Goal: Communication & Community: Share content

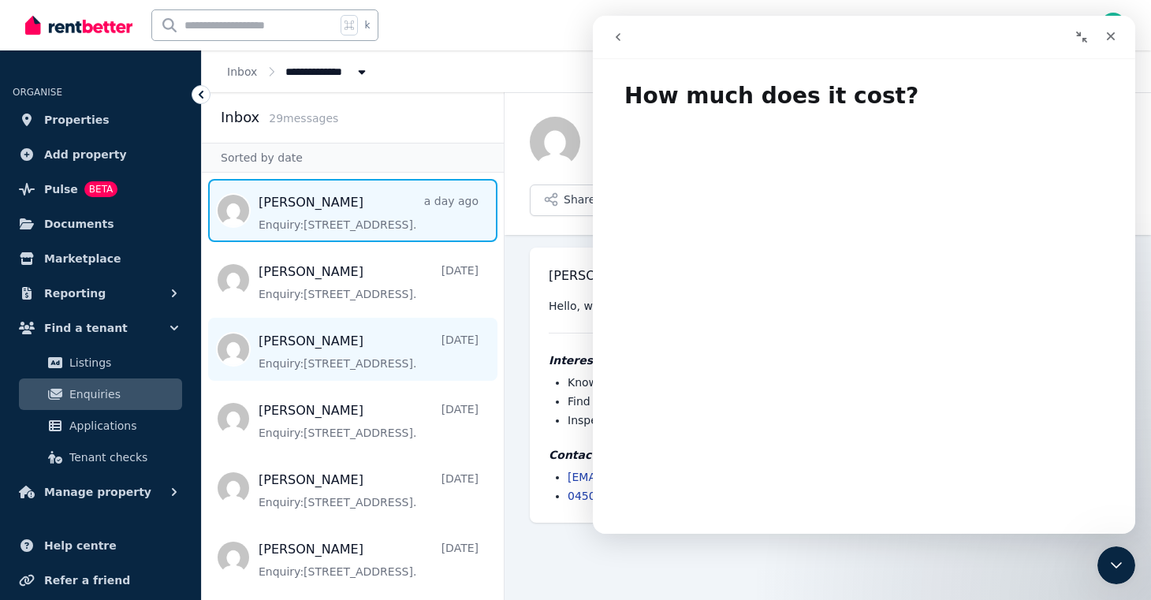
scroll to position [40, 0]
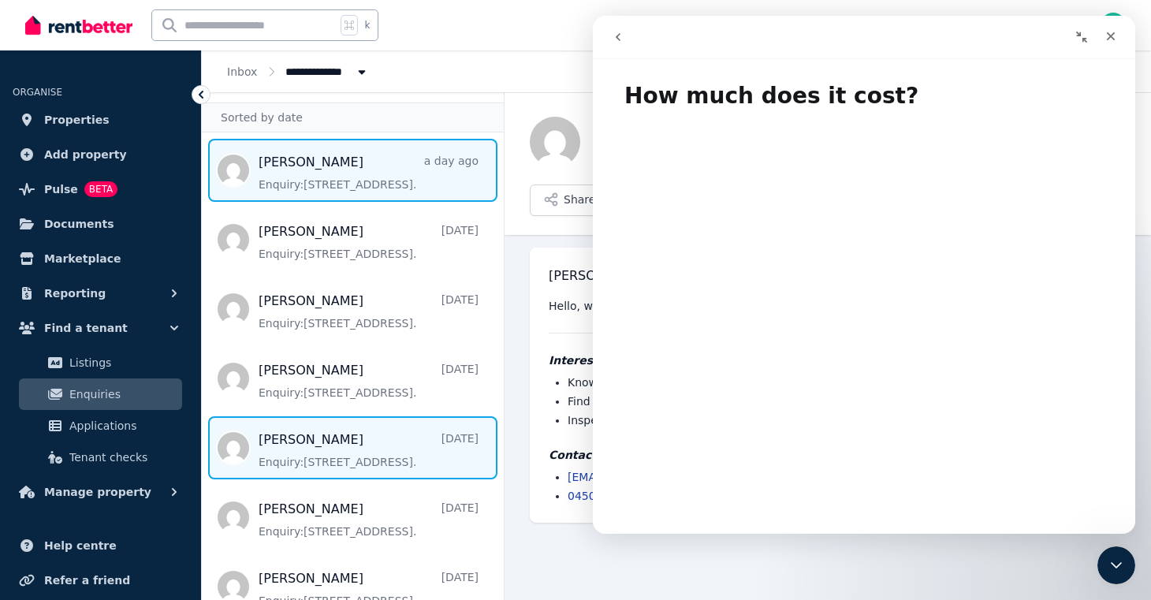
click at [338, 440] on span "Message list" at bounding box center [353, 447] width 302 height 63
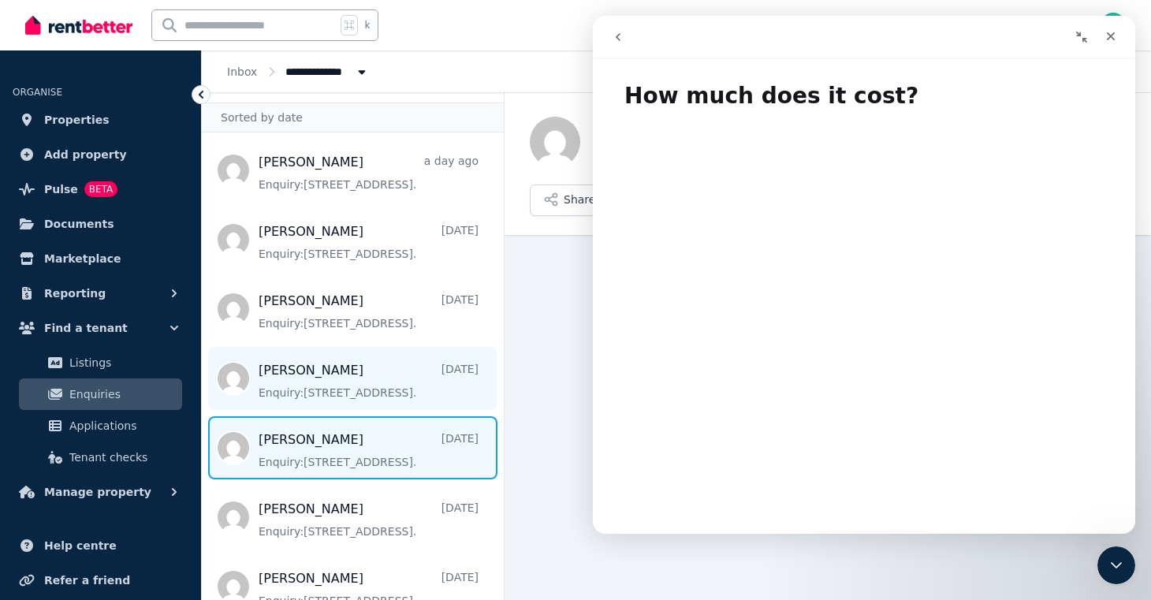
scroll to position [113, 0]
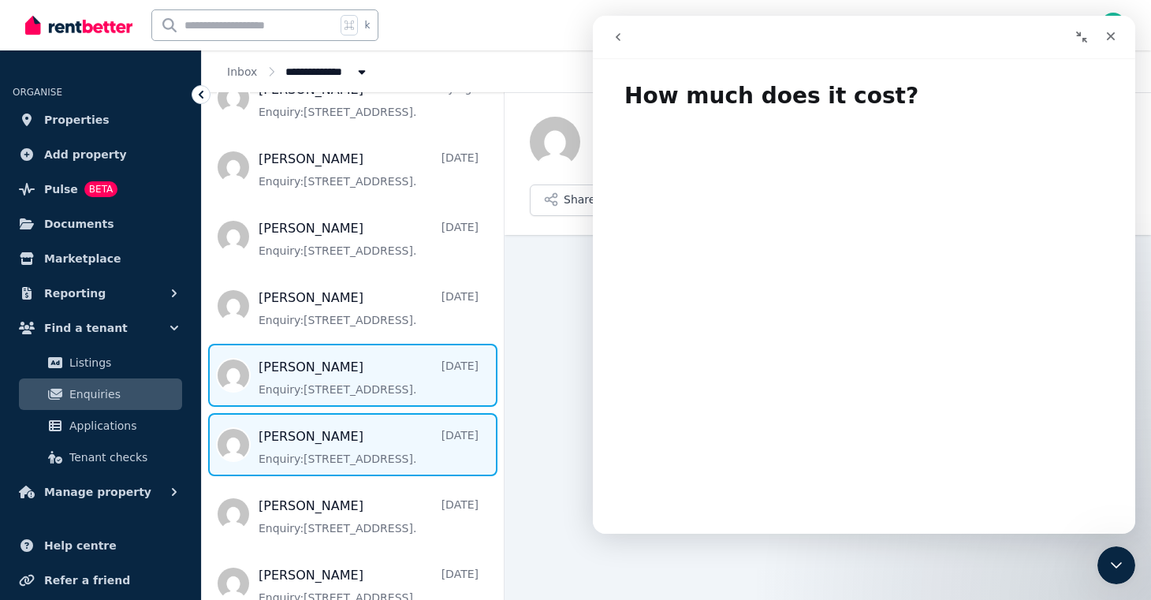
click at [344, 436] on span "Message list" at bounding box center [353, 444] width 302 height 63
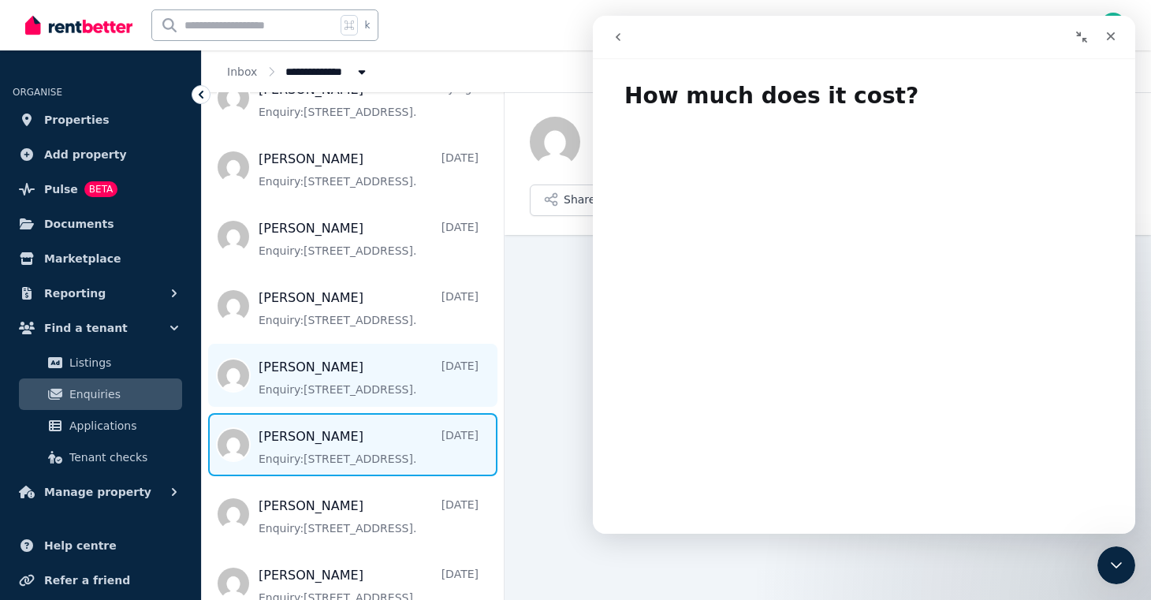
scroll to position [191, 0]
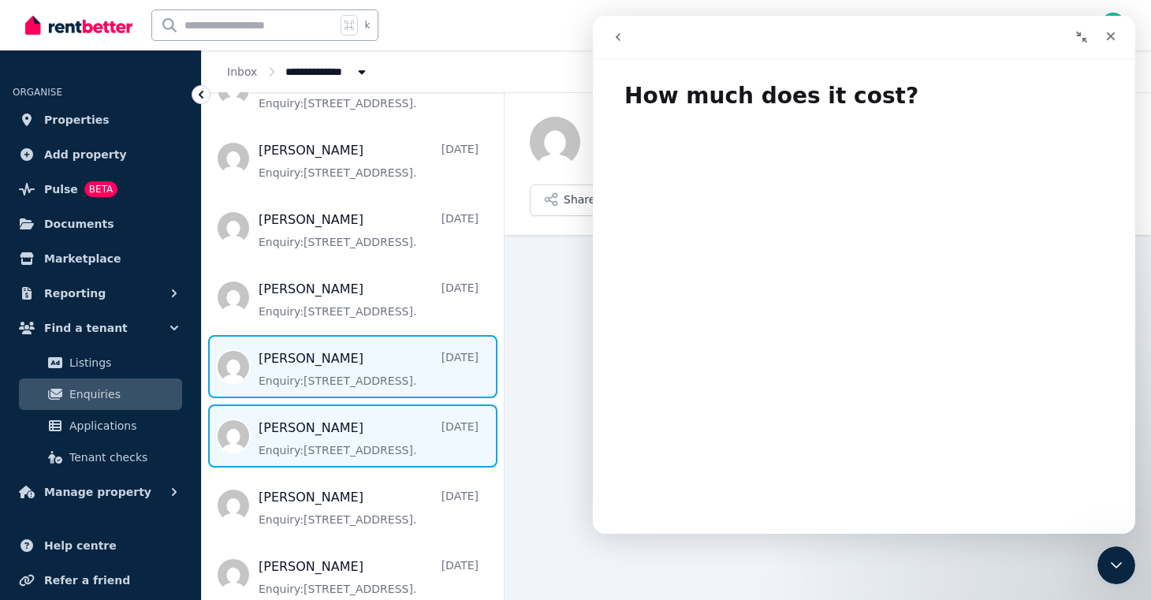
click at [348, 447] on span "Message list" at bounding box center [353, 435] width 302 height 63
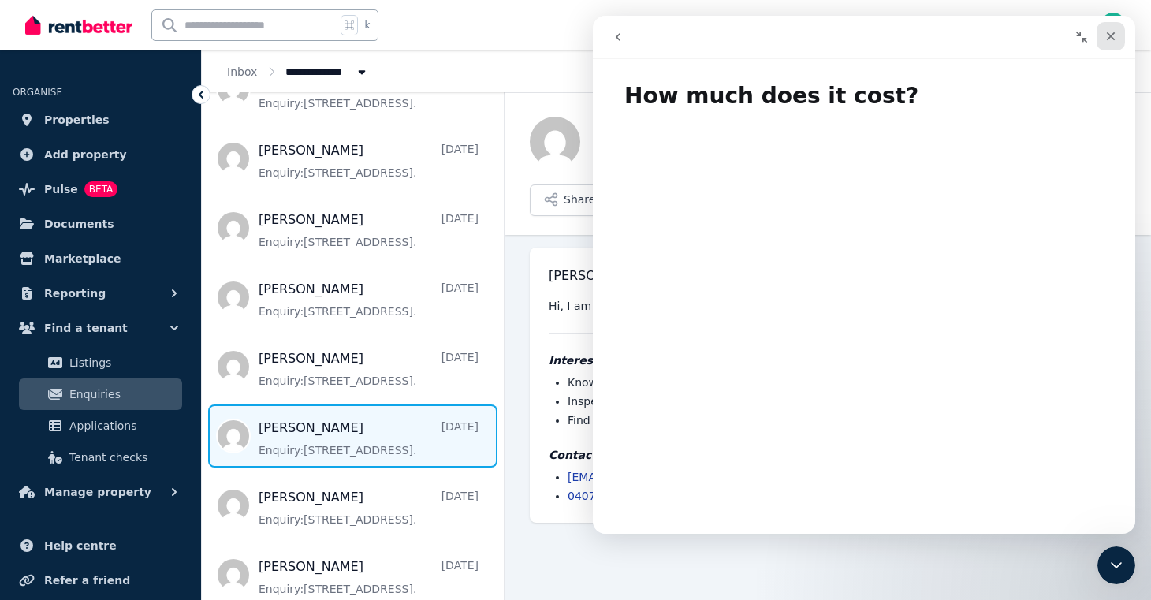
click at [1113, 38] on icon "Close" at bounding box center [1111, 36] width 9 height 9
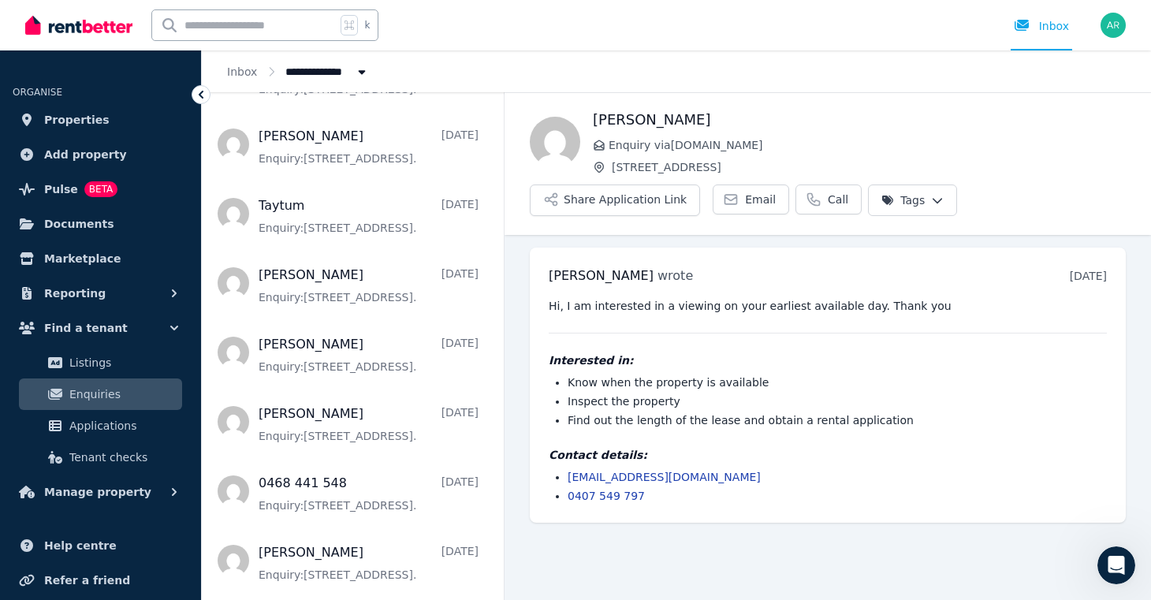
scroll to position [765, 0]
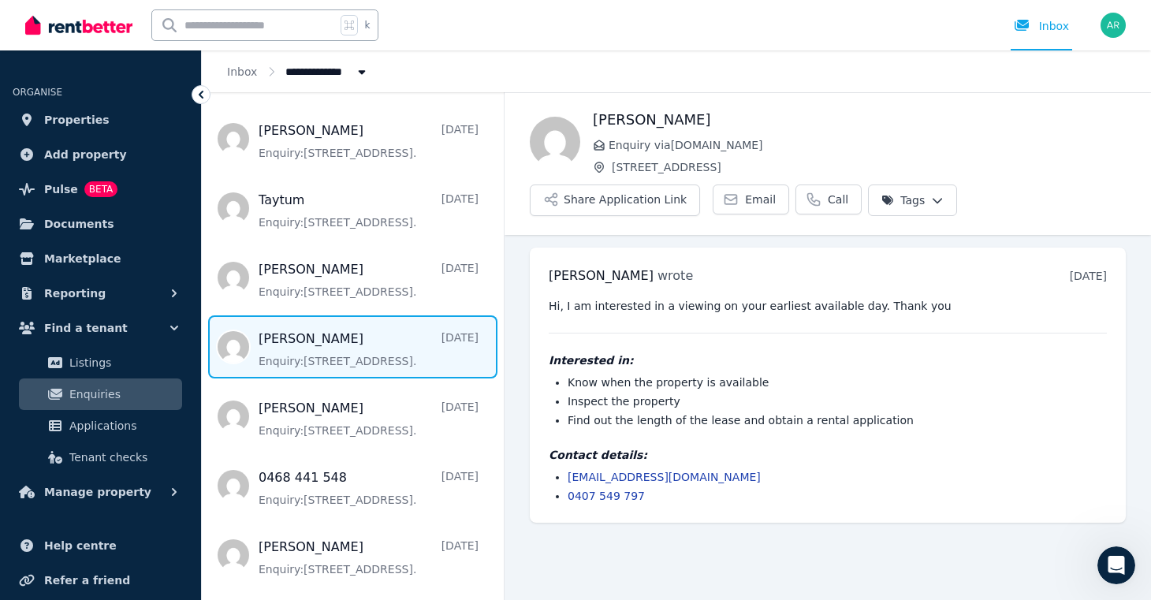
click at [358, 373] on span "Message list" at bounding box center [353, 346] width 302 height 63
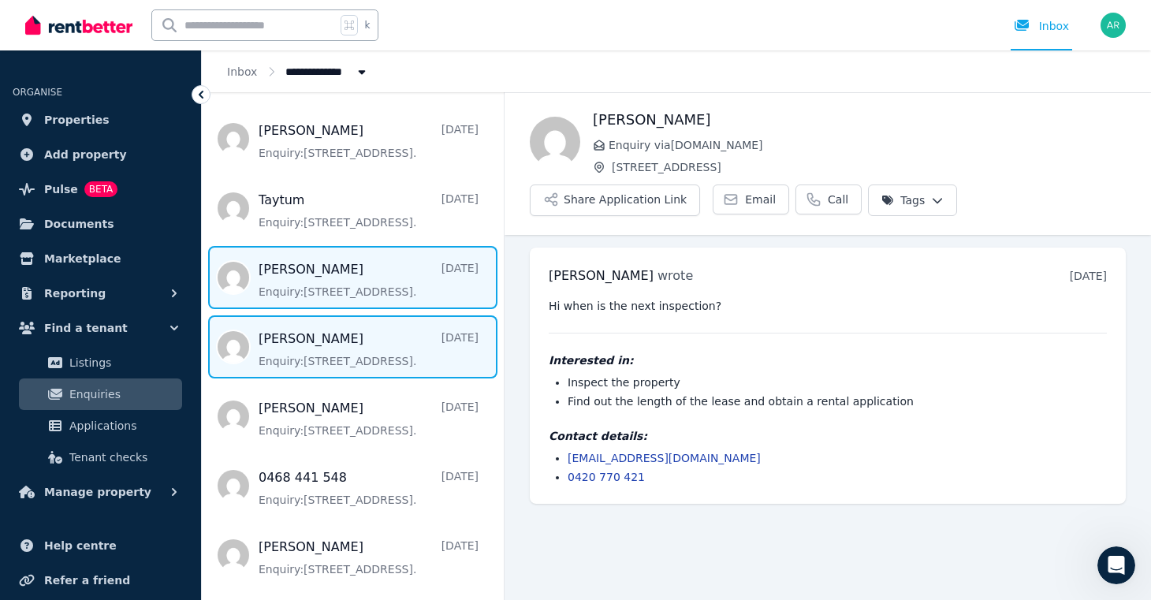
click at [424, 301] on span "Message list" at bounding box center [353, 277] width 302 height 63
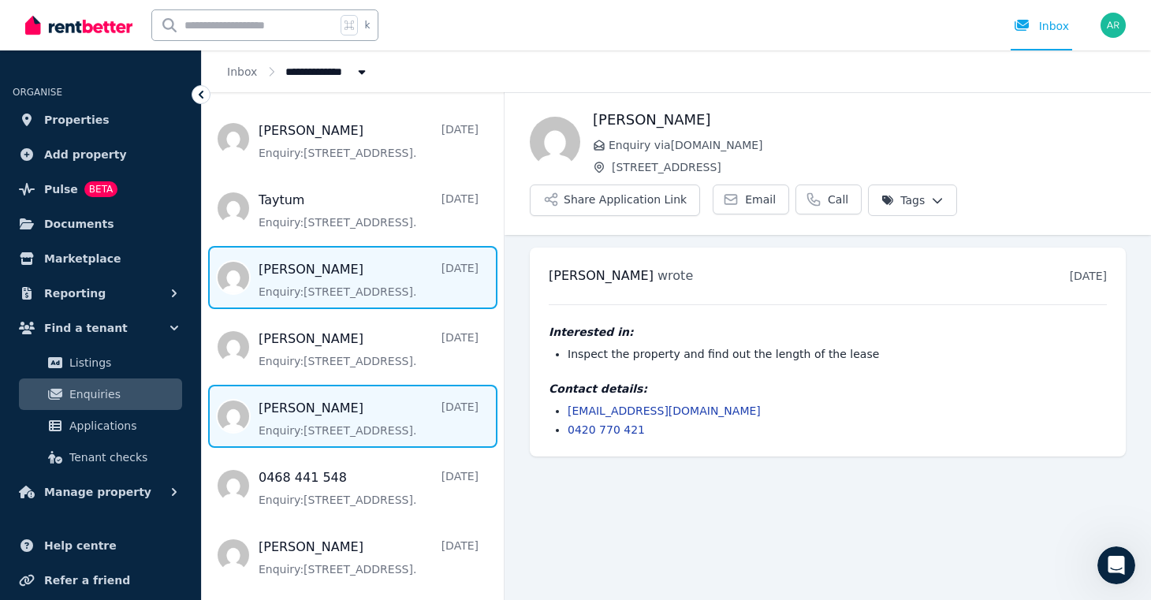
click at [337, 409] on span "Message list" at bounding box center [353, 416] width 302 height 63
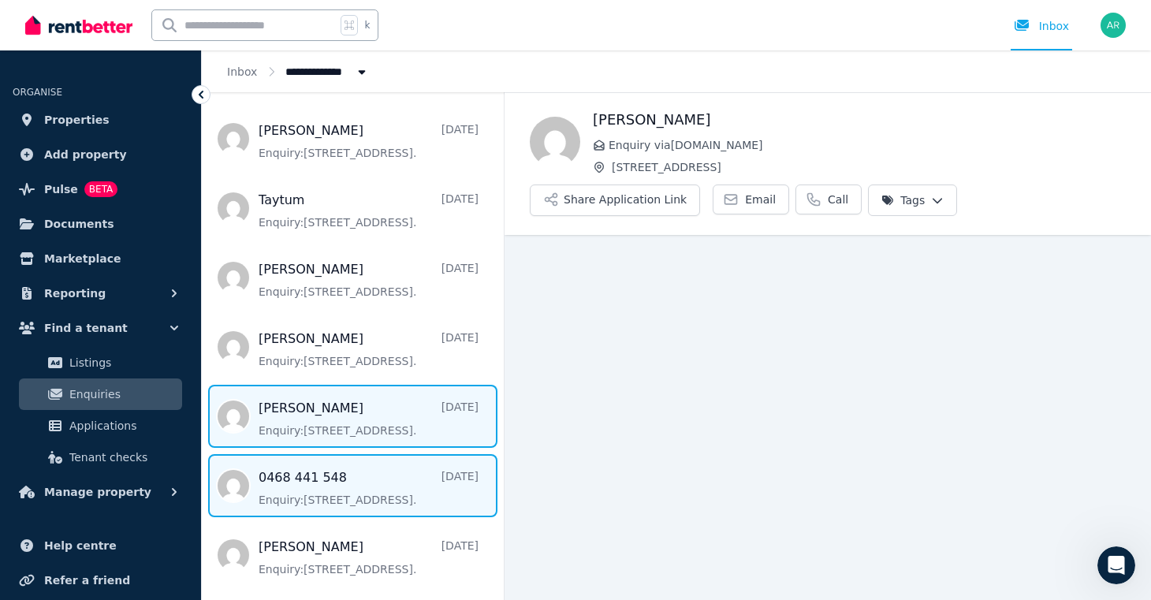
click at [323, 494] on span "Message list" at bounding box center [353, 485] width 302 height 63
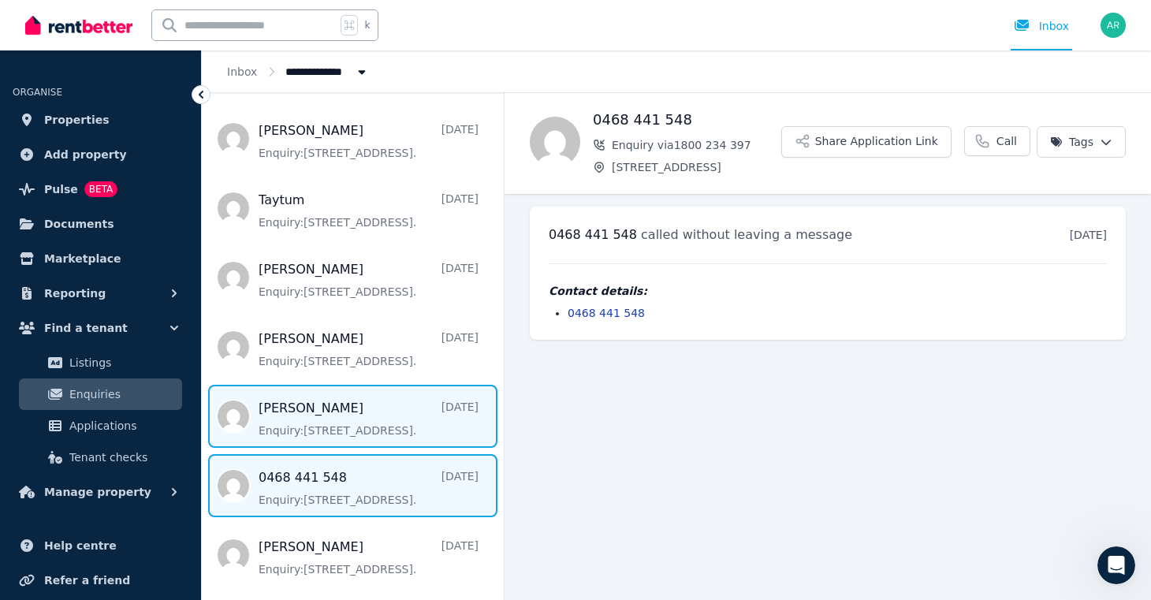
click at [329, 421] on span "Message list" at bounding box center [353, 416] width 302 height 63
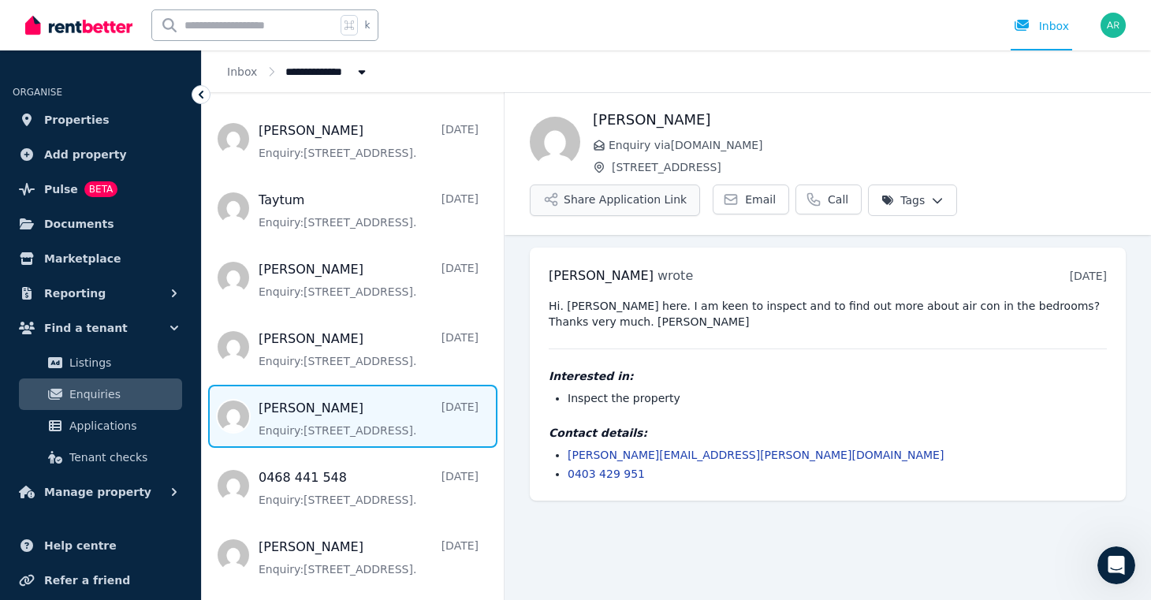
click at [668, 210] on button "Share Application Link" at bounding box center [615, 200] width 170 height 32
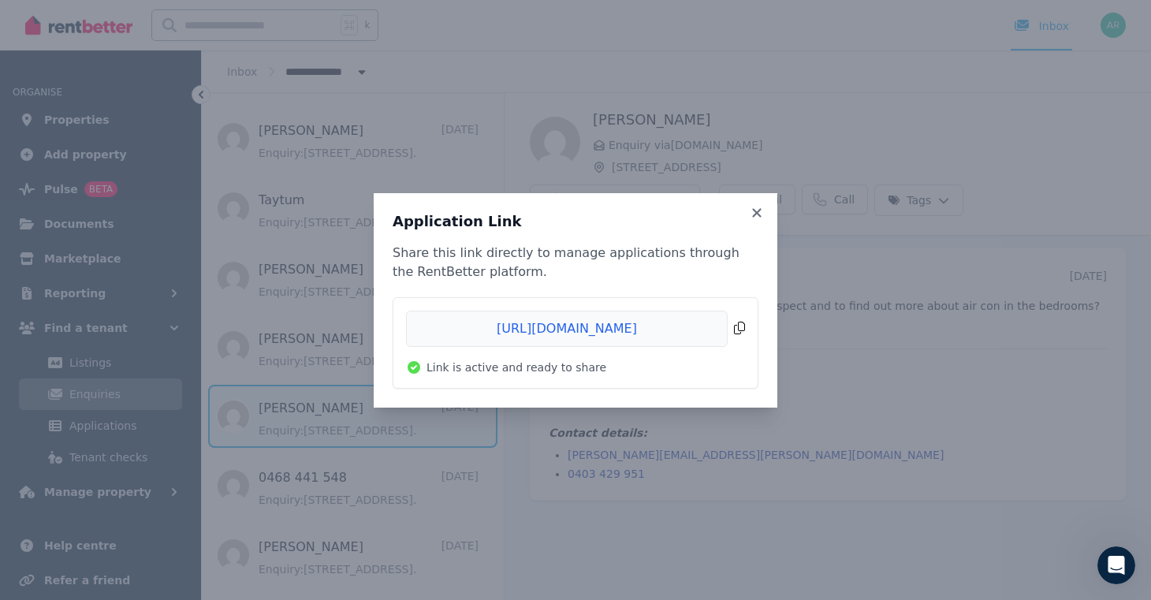
click at [735, 332] on span "Copied!" at bounding box center [575, 329] width 339 height 36
click at [762, 217] on icon at bounding box center [757, 213] width 16 height 14
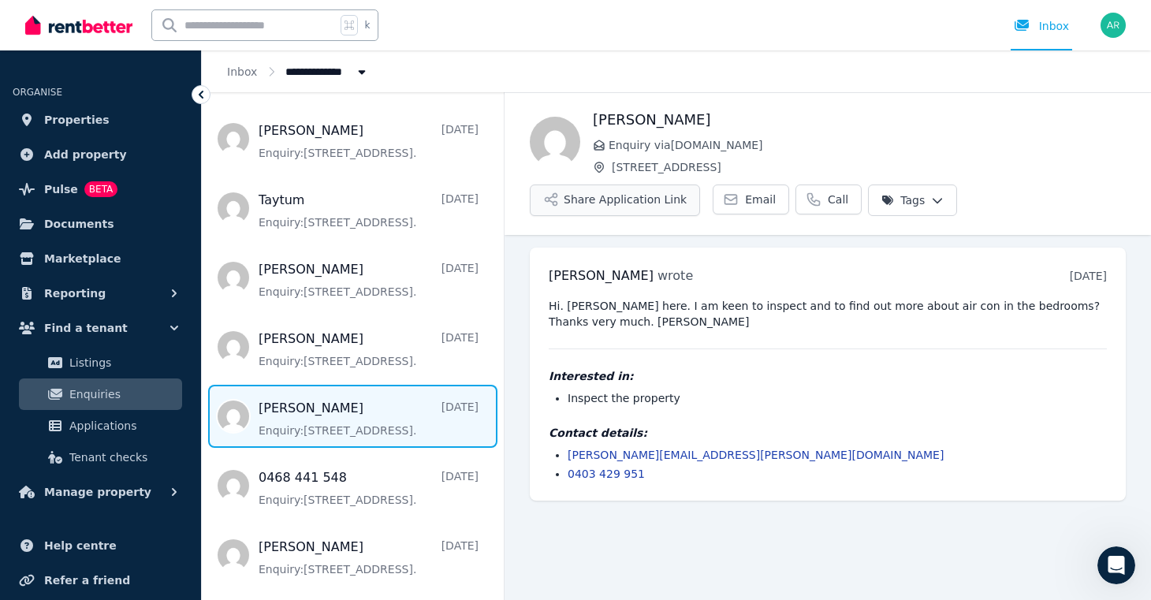
click at [653, 197] on button "Share Application Link" at bounding box center [615, 200] width 170 height 32
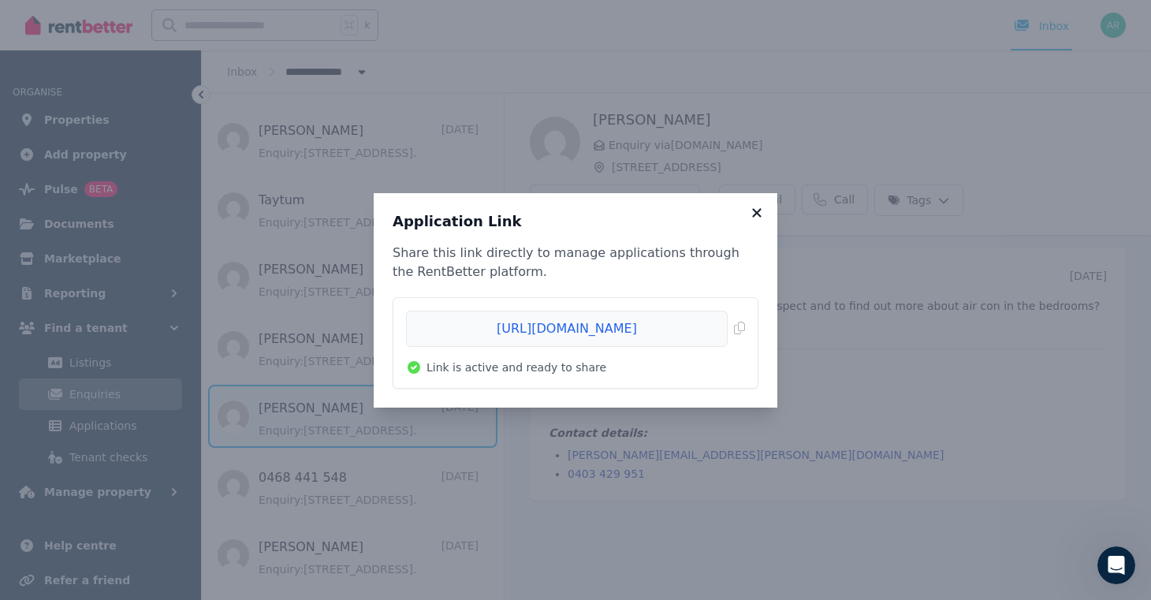
click at [754, 211] on icon at bounding box center [757, 213] width 16 height 14
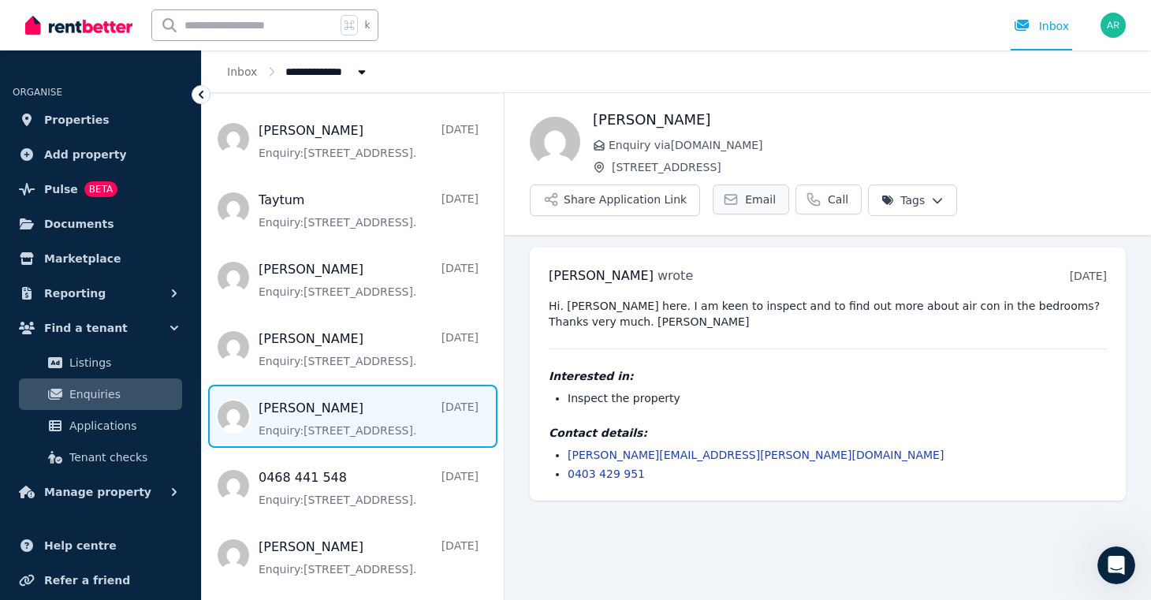
click at [750, 204] on span "Email" at bounding box center [760, 200] width 31 height 16
click at [427, 393] on span "Message list" at bounding box center [353, 416] width 302 height 63
click at [635, 201] on button "Share Application Link" at bounding box center [615, 200] width 170 height 32
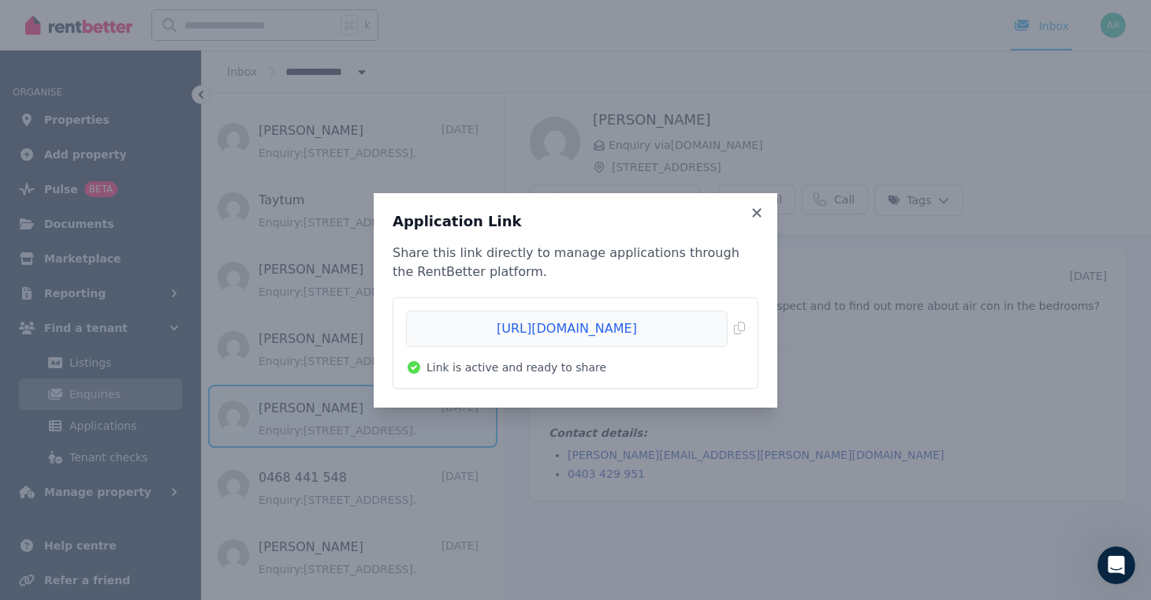
click at [557, 368] on span "Link is active and ready to share" at bounding box center [516, 367] width 180 height 16
click at [736, 329] on span "Copied!" at bounding box center [575, 329] width 339 height 36
click at [759, 214] on icon at bounding box center [756, 212] width 9 height 9
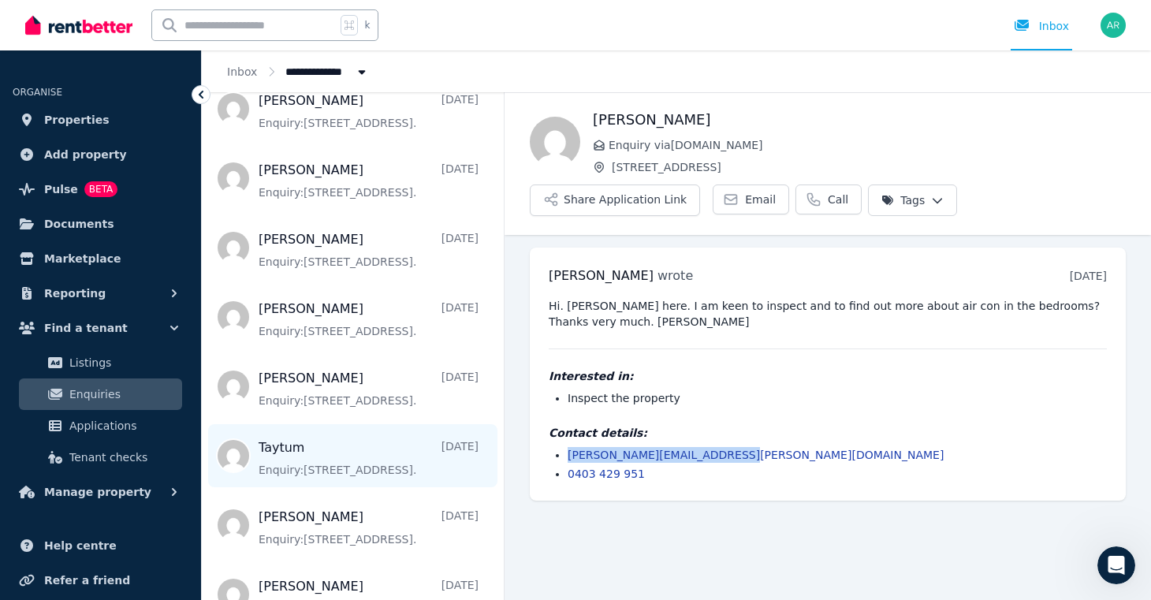
scroll to position [515, 0]
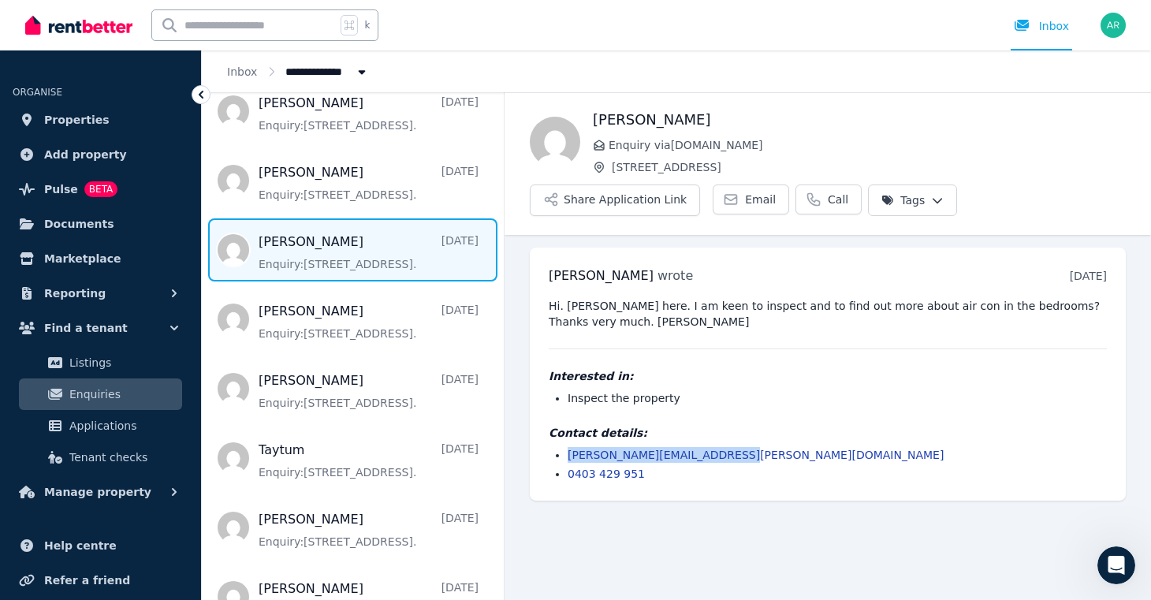
click at [325, 259] on span "Message list" at bounding box center [353, 249] width 302 height 63
